Goal: Information Seeking & Learning: Learn about a topic

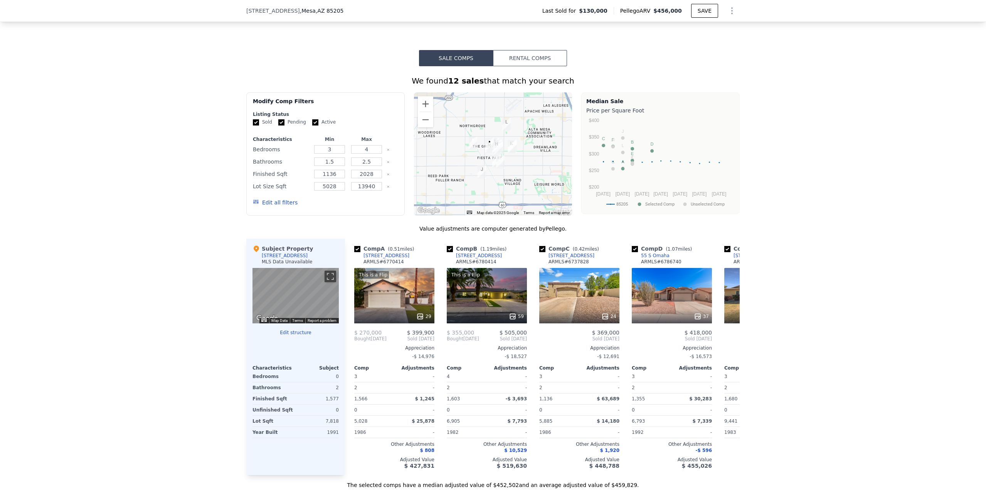
scroll to position [575, 0]
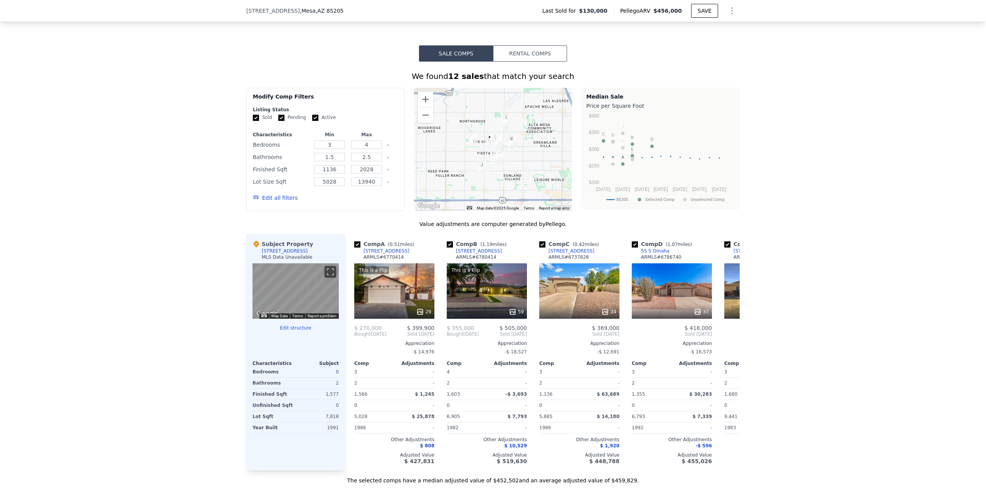
click at [897, 413] on div "We found 12 sales that match your search Filters Map Prices Modify Comp Filters…" at bounding box center [493, 273] width 986 height 423
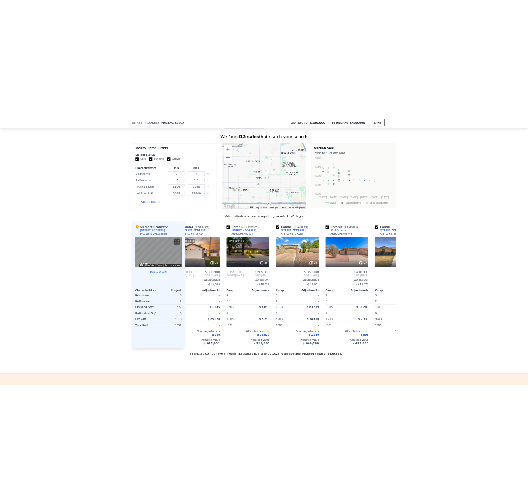
scroll to position [0, 29]
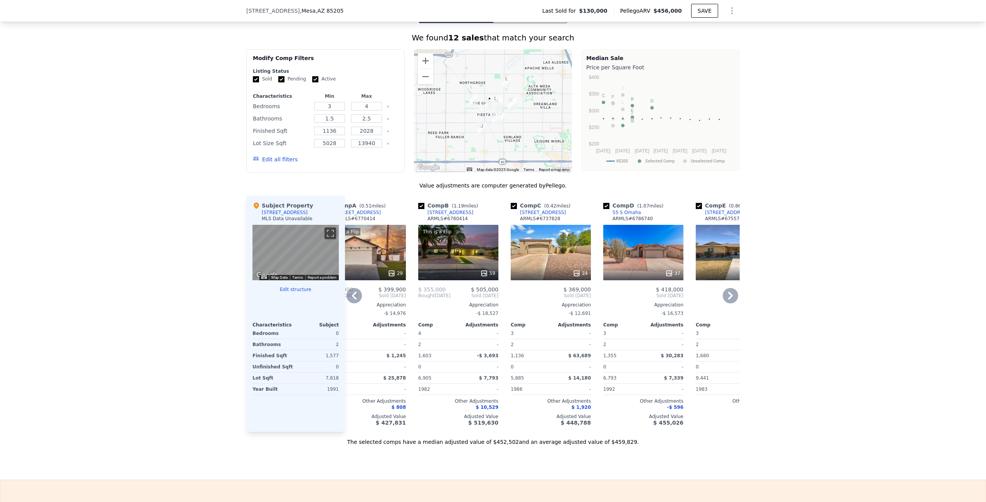
click at [438, 216] on div "[STREET_ADDRESS]" at bounding box center [450, 213] width 46 height 6
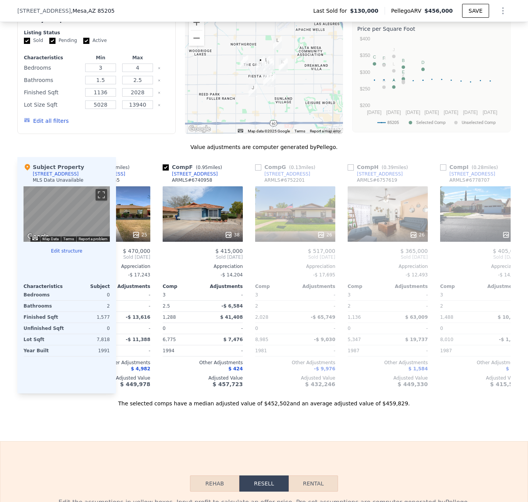
scroll to position [0, 426]
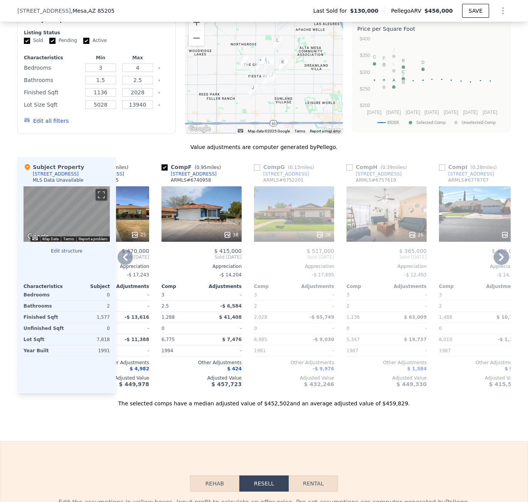
click at [277, 177] on div "3807 E Covina St" at bounding box center [286, 174] width 46 height 6
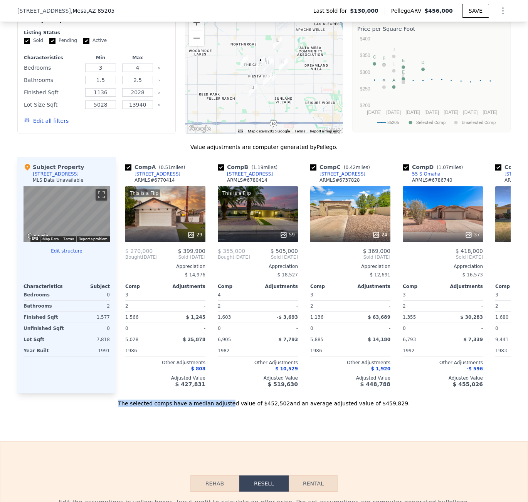
drag, startPoint x: 237, startPoint y: 405, endPoint x: 125, endPoint y: 406, distance: 112.1
click at [125, 406] on div "The selected comps have a median adjusted value of $452,502 and an average adju…" at bounding box center [263, 401] width 493 height 14
click at [126, 406] on div "The selected comps have a median adjusted value of $452,502 and an average adju…" at bounding box center [263, 401] width 493 height 14
drag, startPoint x: 143, startPoint y: 399, endPoint x: 180, endPoint y: 397, distance: 37.0
click at [180, 394] on div "Comp A ( 0.51 miles) 433 N New Hvn ARMLS # 6770414 This is a Flip 29 $ 270,000 …" at bounding box center [165, 275] width 86 height 237
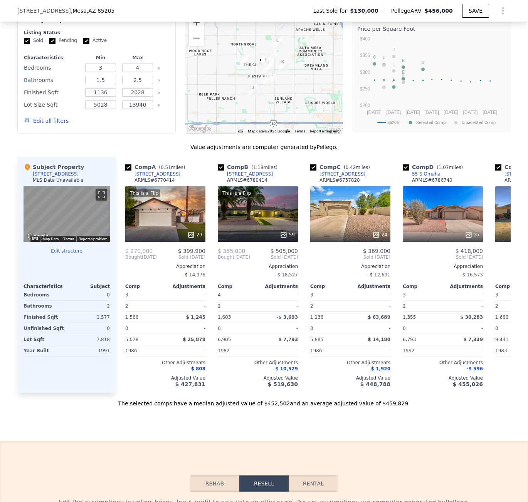
click at [128, 408] on div "The selected comps have a median adjusted value of $452,502 and an average adju…" at bounding box center [263, 401] width 493 height 14
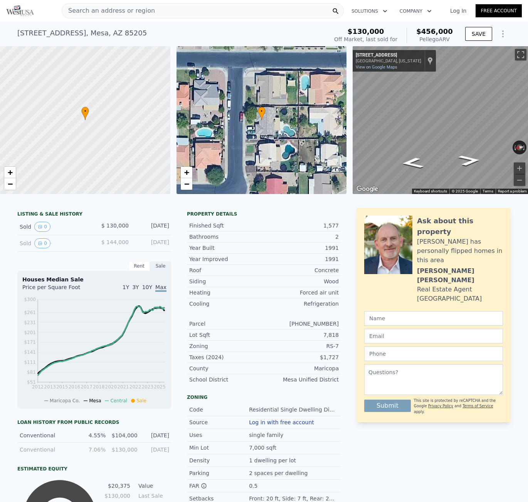
click at [90, 11] on span "Search an address or region" at bounding box center [108, 10] width 93 height 9
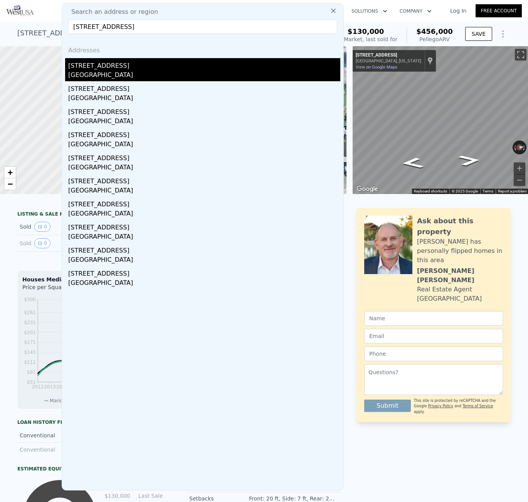
type input "5302 Cord Ave, Jacksonville, FL 32209"
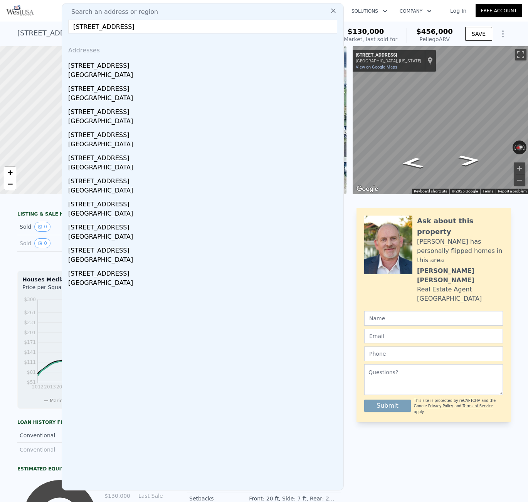
drag, startPoint x: 121, startPoint y: 73, endPoint x: 8, endPoint y: 96, distance: 115.2
click at [121, 73] on div "Jacksonville, FL 32209" at bounding box center [204, 76] width 272 height 11
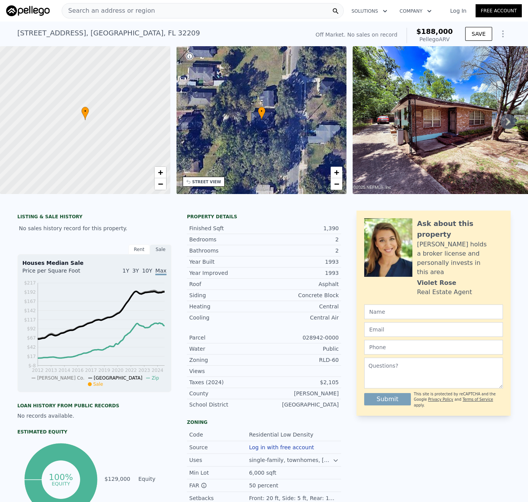
click at [130, 15] on span "Search an address or region" at bounding box center [108, 10] width 93 height 9
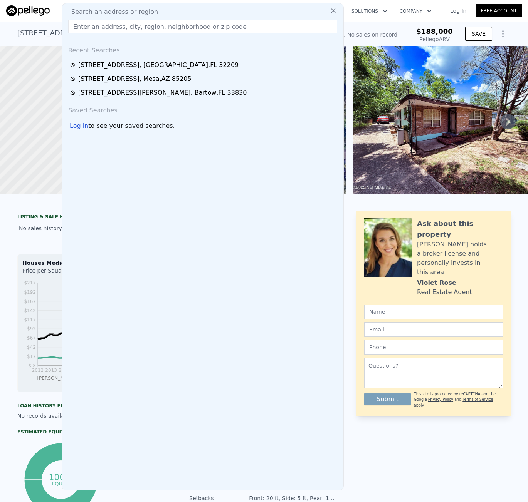
click at [130, 25] on input "text" at bounding box center [202, 27] width 269 height 14
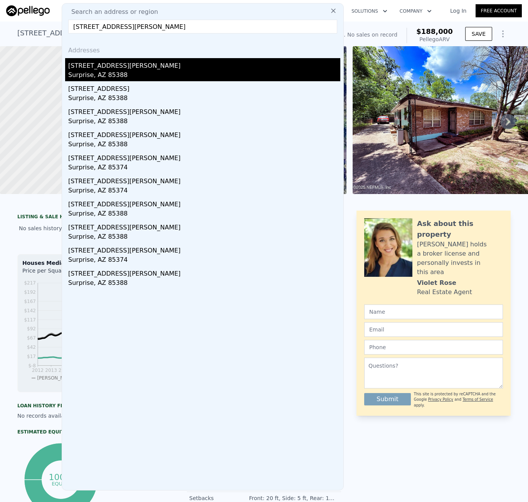
type input "16657 W Monte Cristo Ave, Surprise, AZ 85388"
click at [150, 61] on div "16657 W Monte Cristo Ave" at bounding box center [204, 64] width 272 height 12
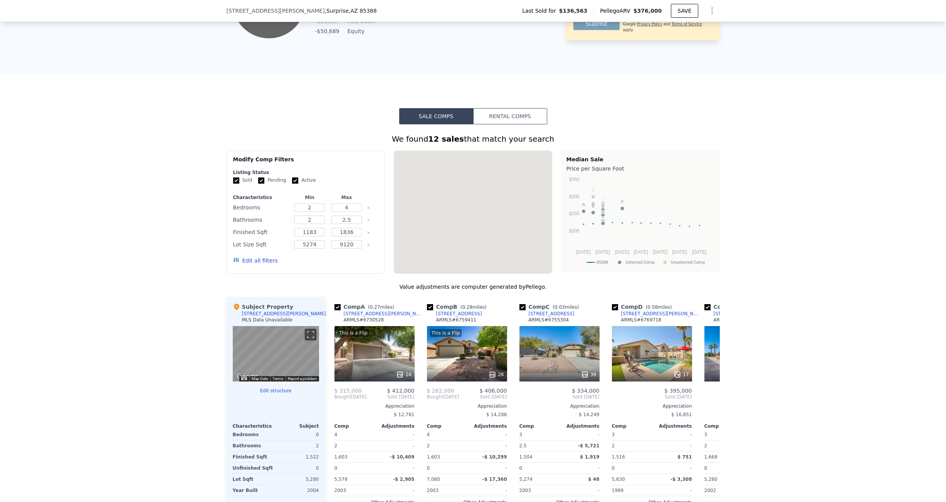
scroll to position [575, 0]
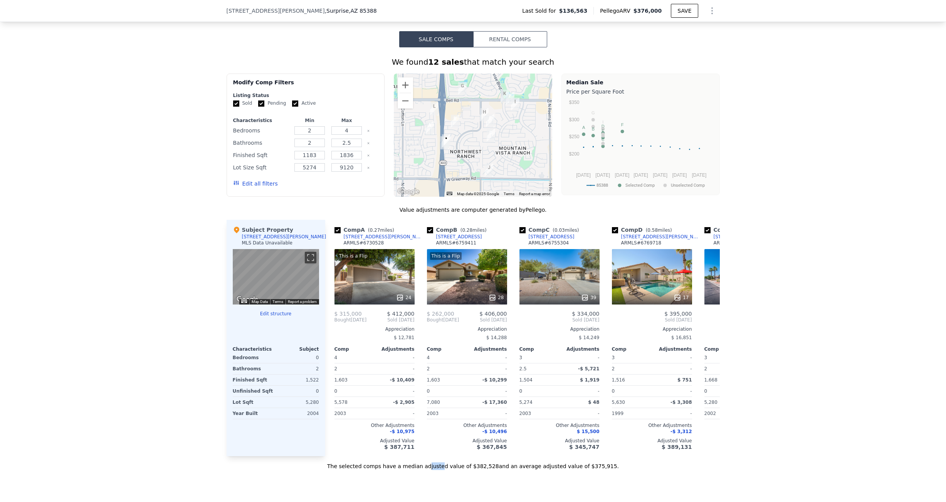
drag, startPoint x: 447, startPoint y: 469, endPoint x: 436, endPoint y: 471, distance: 11.4
click at [436, 470] on div "The selected comps have a median adjusted value of $382,528 and an average adju…" at bounding box center [473, 464] width 493 height 14
click at [415, 470] on div "The selected comps have a median adjusted value of $382,528 and an average adju…" at bounding box center [473, 464] width 493 height 14
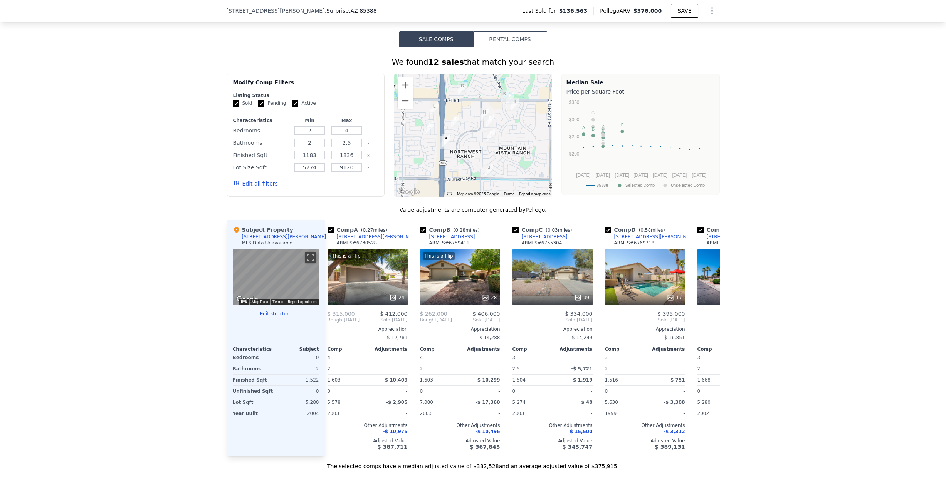
scroll to position [0, 0]
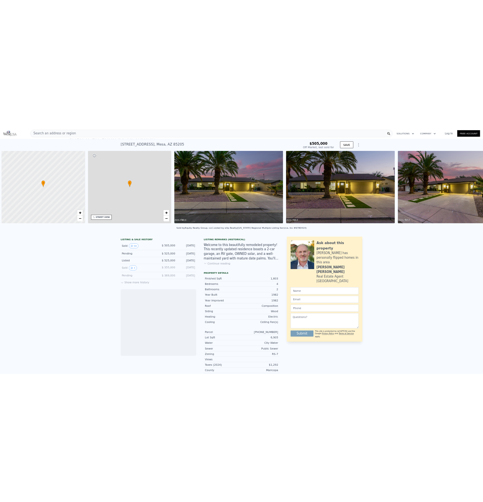
scroll to position [0, 3]
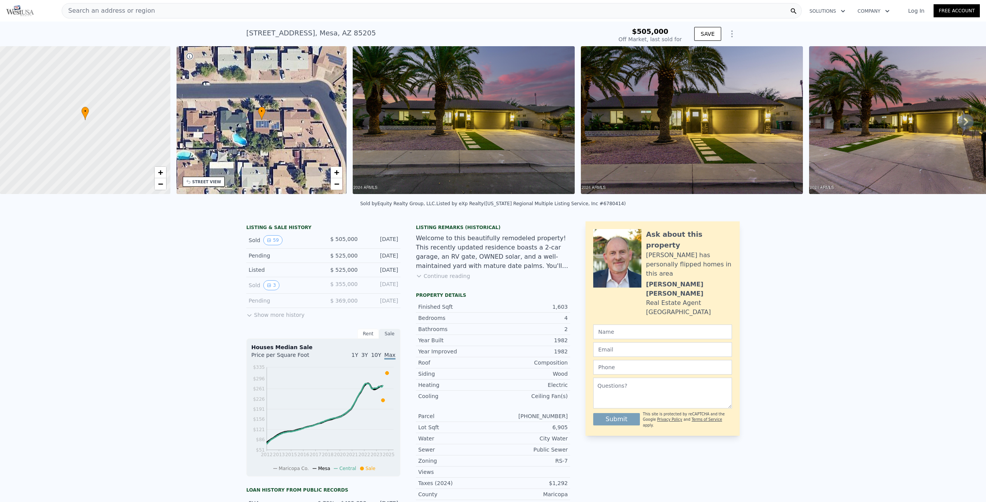
click at [437, 280] on button "Continue reading" at bounding box center [443, 276] width 54 height 8
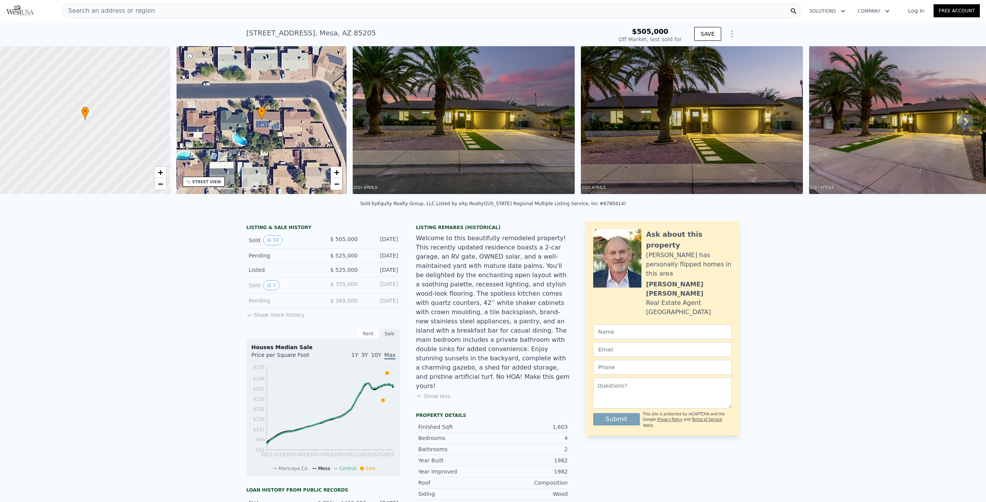
click at [274, 33] on div "[STREET_ADDRESS]" at bounding box center [310, 33] width 129 height 11
copy div "[STREET_ADDRESS] Sold [DATE] for $505k"
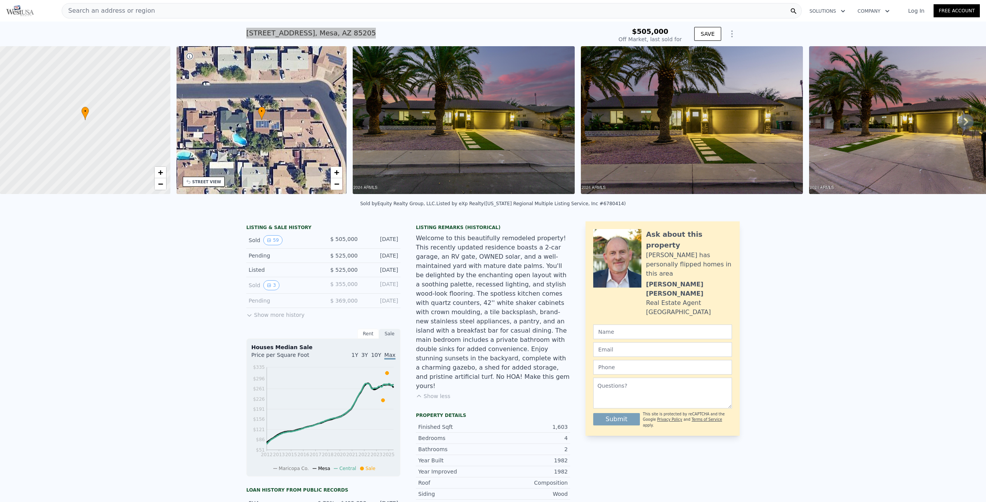
type input "$ 486,000"
type input "-$ 72,183"
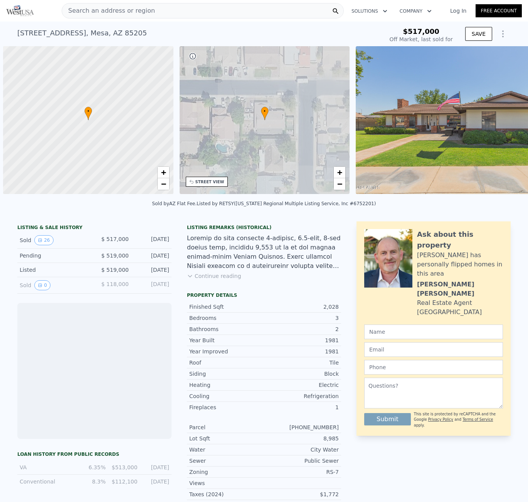
scroll to position [0, 3]
